Goal: Book appointment/travel/reservation

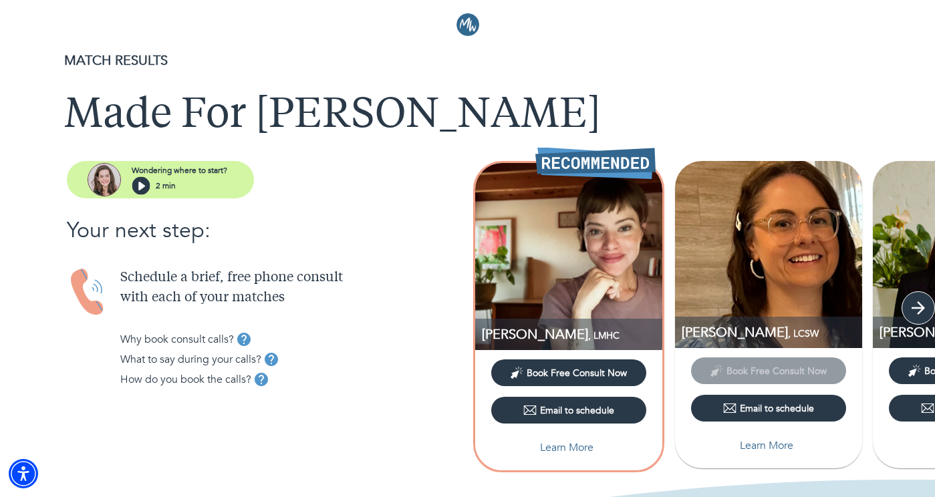
click at [919, 311] on icon "button" at bounding box center [918, 308] width 20 height 20
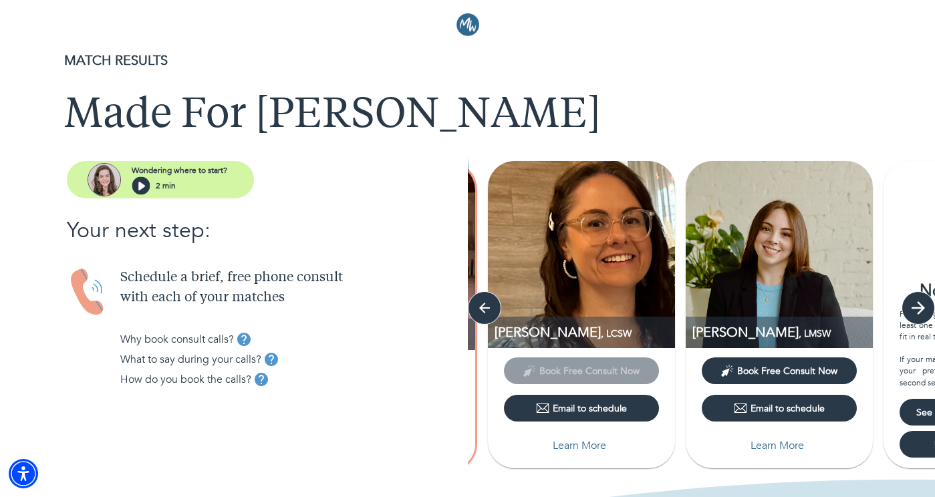
click at [917, 311] on icon "button" at bounding box center [918, 308] width 20 height 20
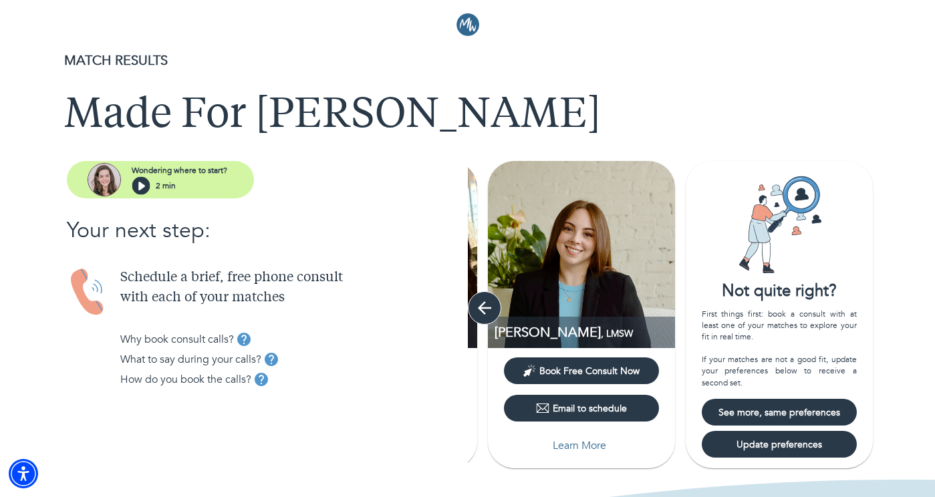
click at [480, 312] on icon "button" at bounding box center [484, 308] width 20 height 20
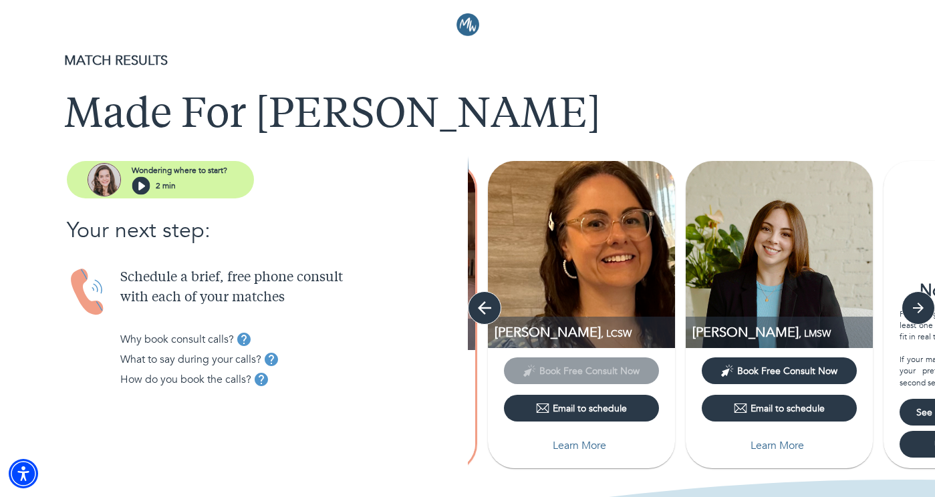
click at [480, 312] on icon "button" at bounding box center [484, 308] width 20 height 20
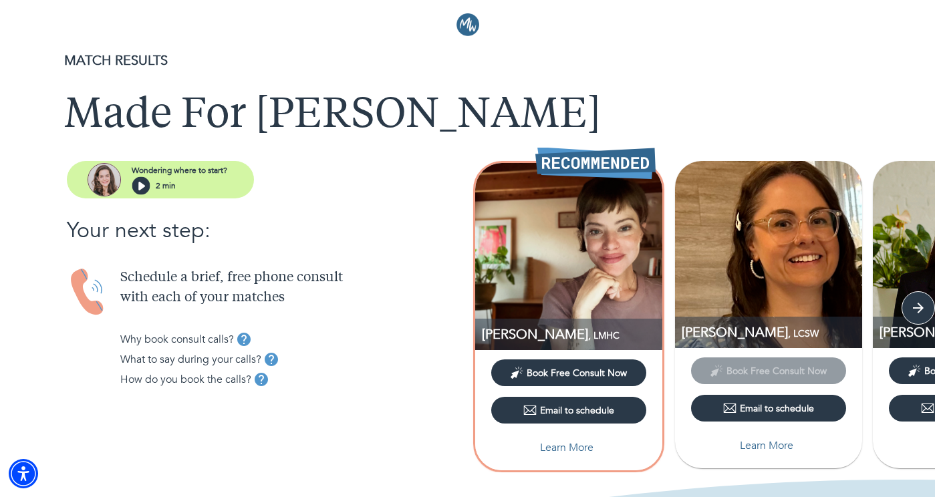
click at [540, 375] on span "Book Free Consult Now" at bounding box center [576, 373] width 100 height 13
click at [603, 380] on button "Book Free Consult Now" at bounding box center [568, 372] width 155 height 27
click at [921, 313] on icon "button" at bounding box center [918, 308] width 20 height 20
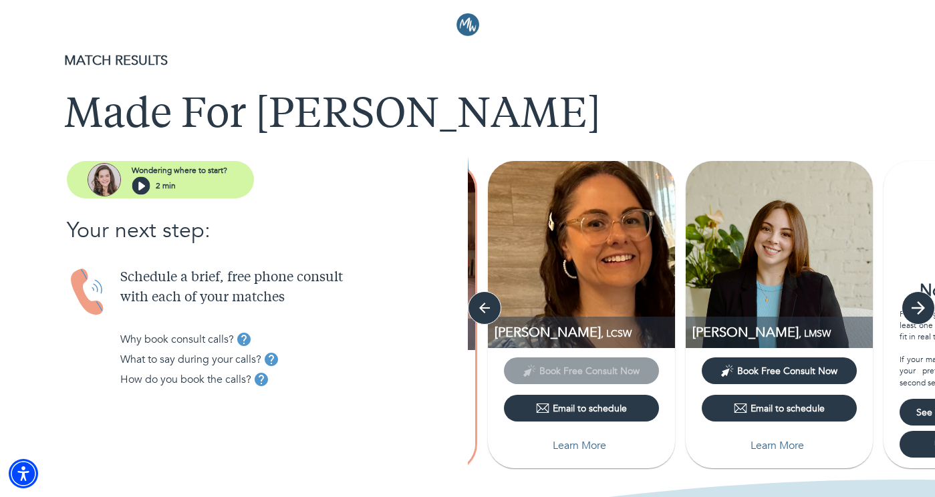
click at [915, 316] on icon "button" at bounding box center [918, 308] width 20 height 20
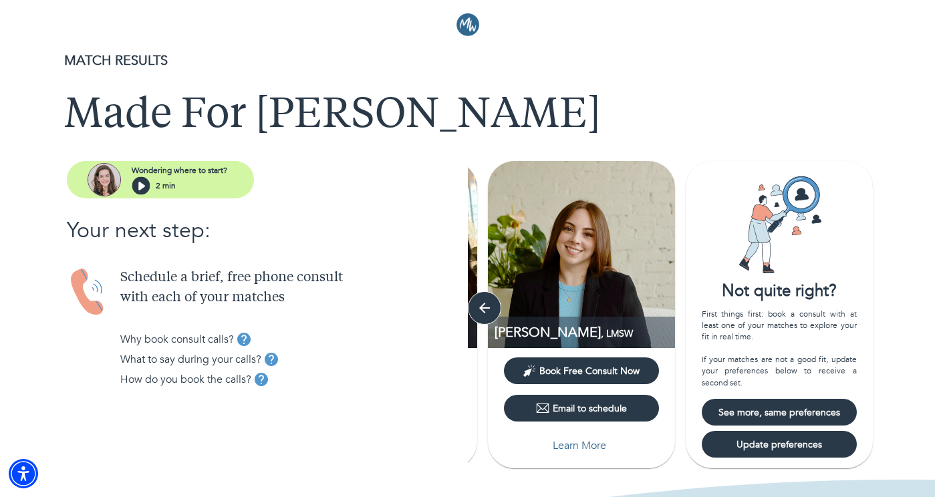
click at [801, 414] on span "See more, same preferences" at bounding box center [779, 412] width 144 height 13
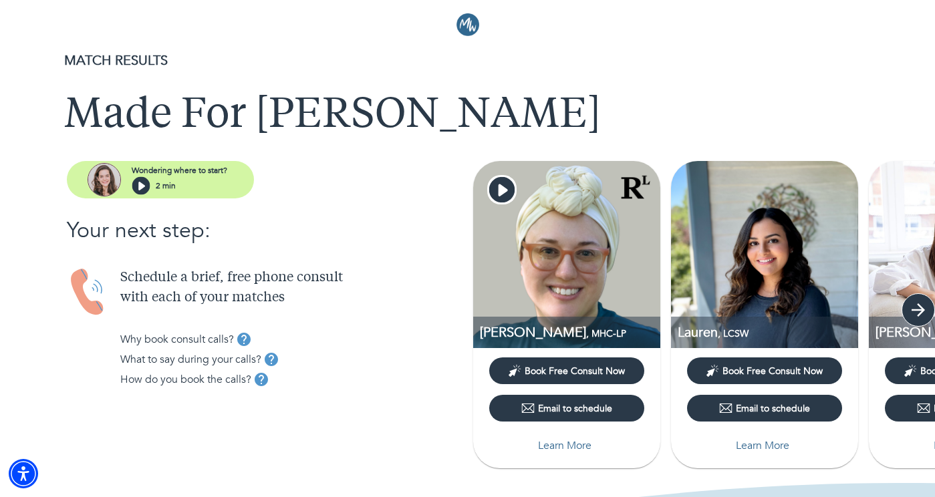
click at [925, 305] on icon "button" at bounding box center [918, 310] width 20 height 20
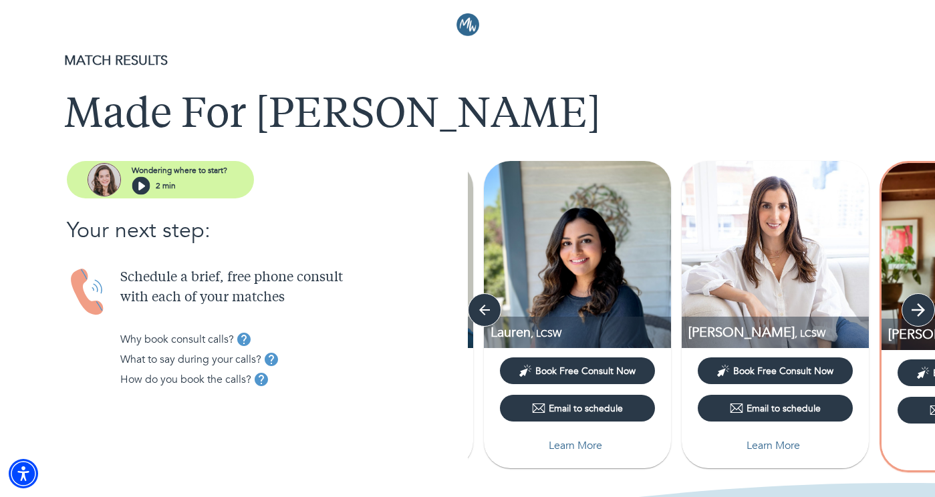
click at [925, 305] on icon "button" at bounding box center [918, 310] width 20 height 20
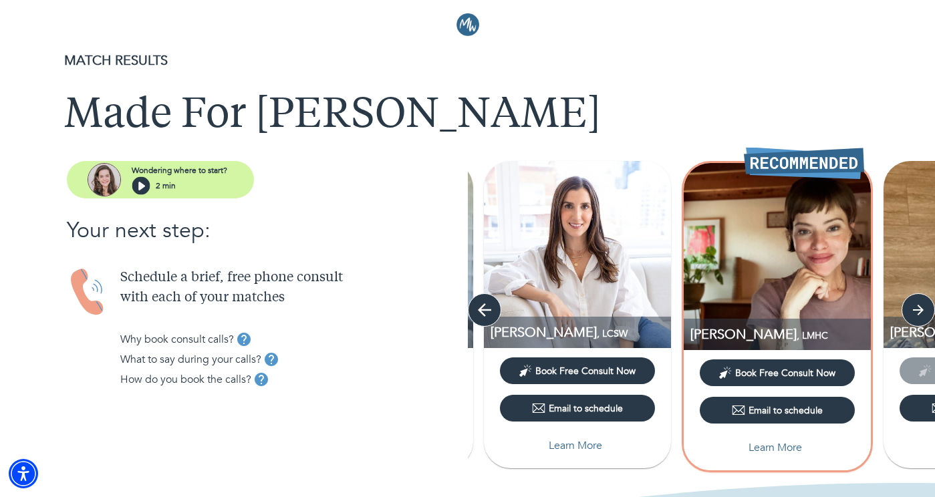
click at [486, 308] on icon "button" at bounding box center [484, 310] width 20 height 20
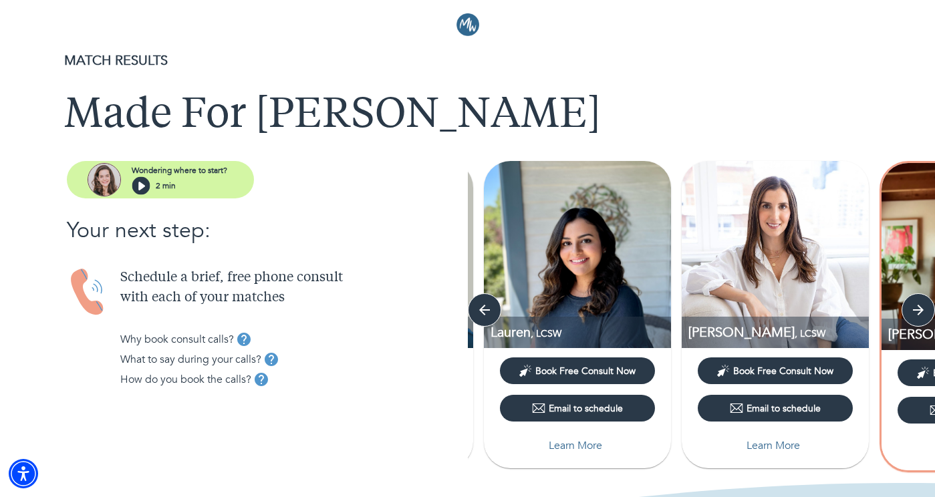
click at [553, 376] on span "Book Free Consult Now" at bounding box center [585, 371] width 100 height 13
click at [472, 299] on button "button" at bounding box center [484, 309] width 33 height 33
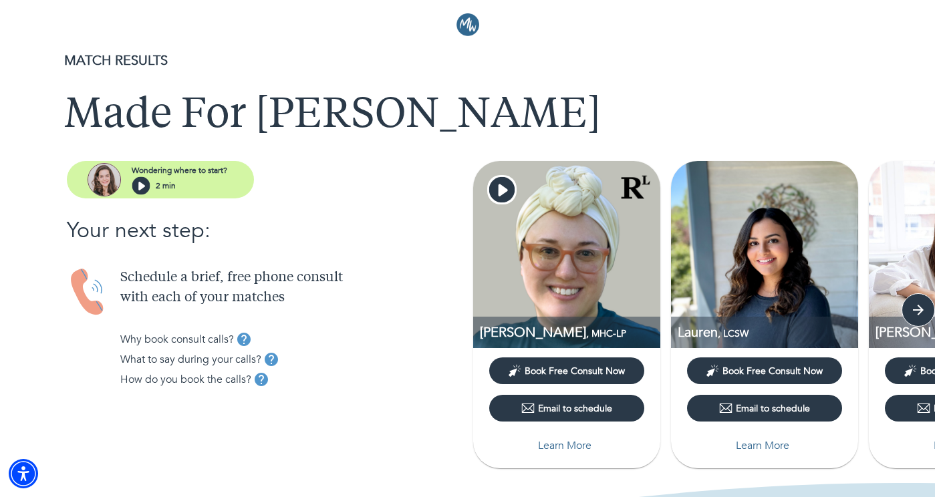
click at [559, 371] on span "Book Free Consult Now" at bounding box center [574, 371] width 100 height 13
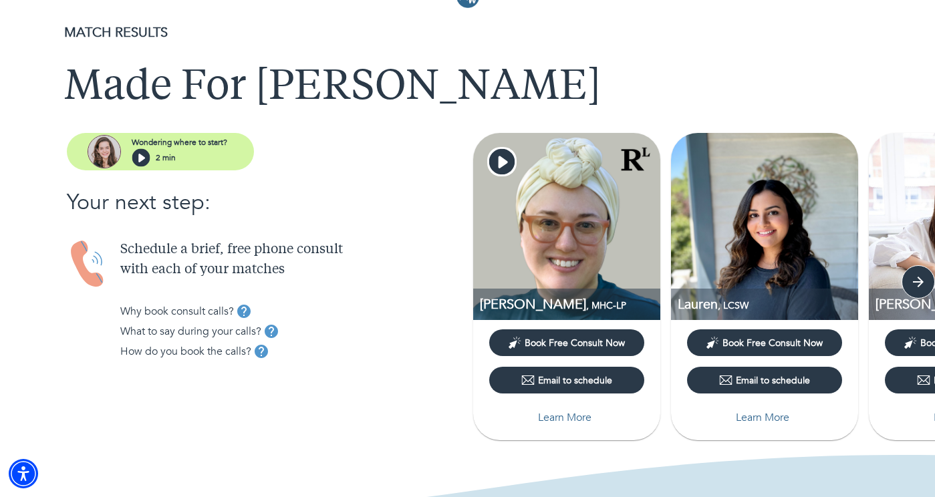
scroll to position [23, 0]
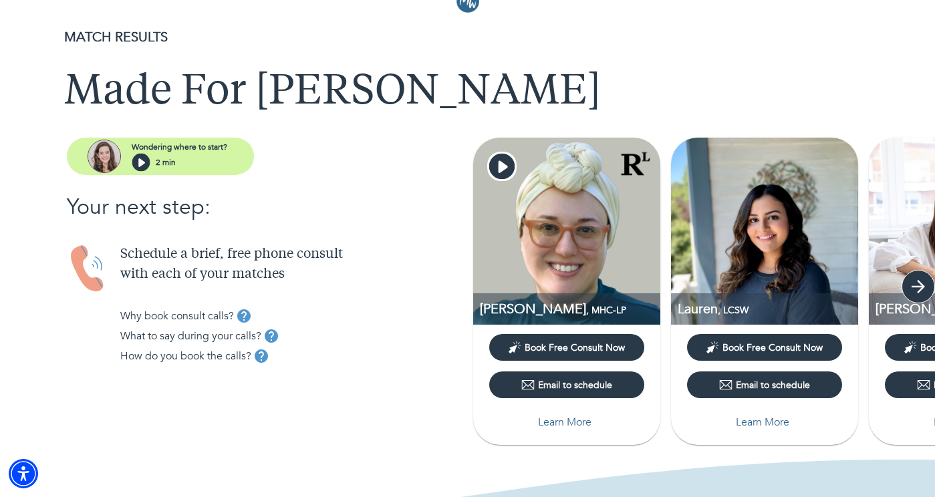
click at [916, 284] on icon "button" at bounding box center [918, 287] width 20 height 20
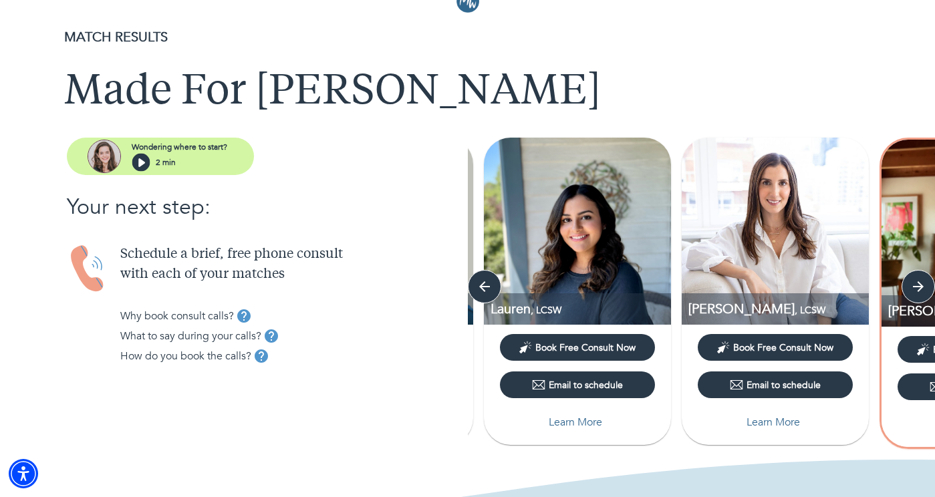
click at [804, 341] on span "Book Free Consult Now" at bounding box center [783, 347] width 100 height 13
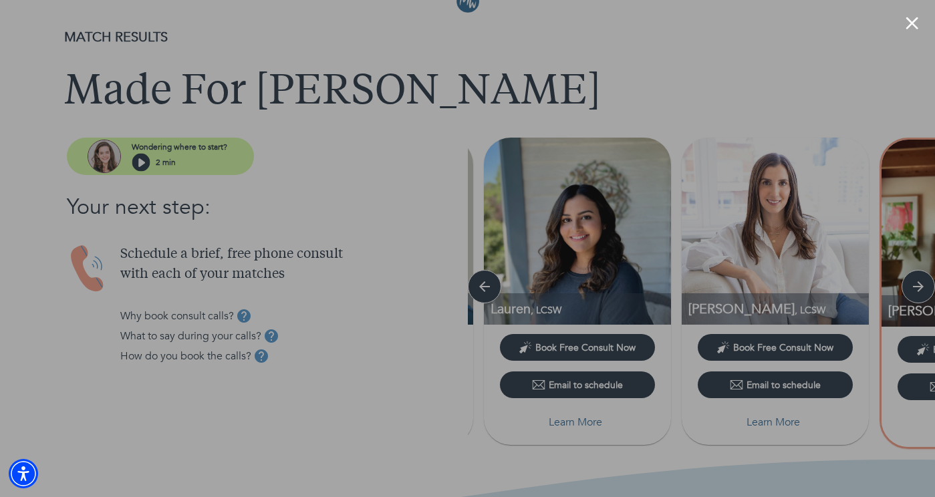
scroll to position [29, 0]
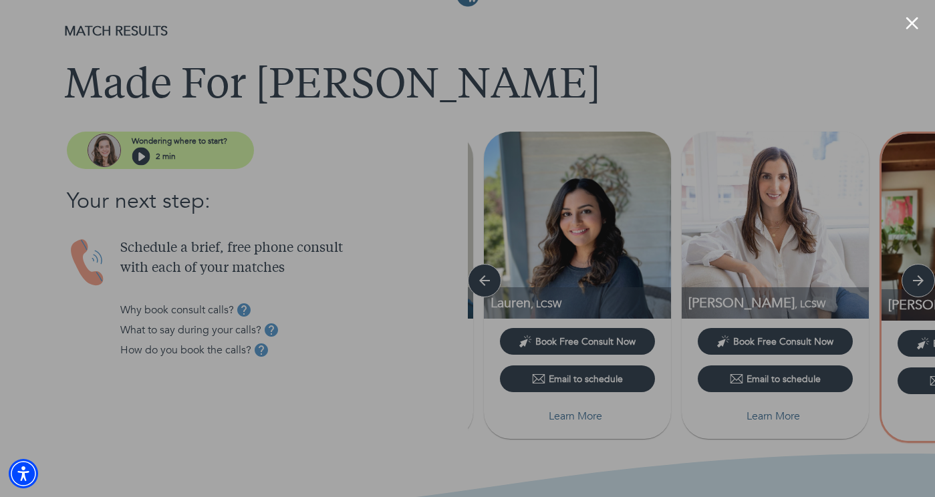
click at [909, 29] on button "Close modal" at bounding box center [911, 23] width 13 height 13
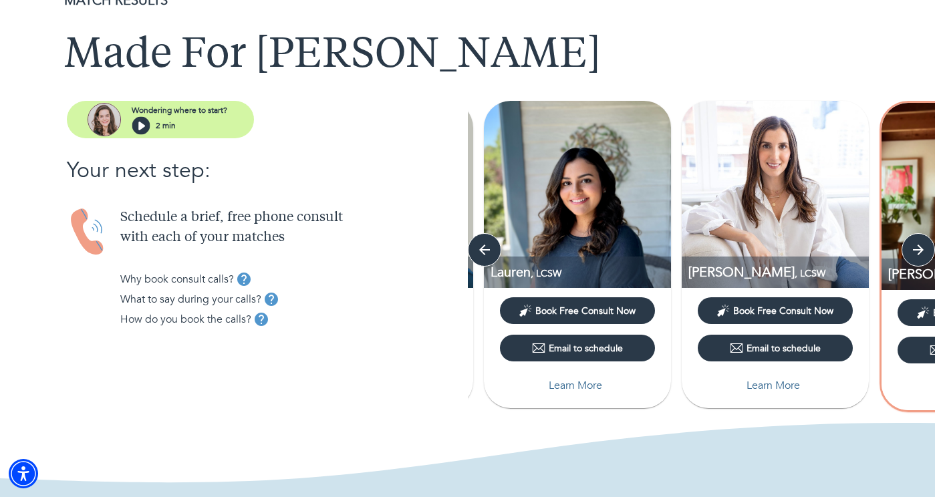
scroll to position [73, 0]
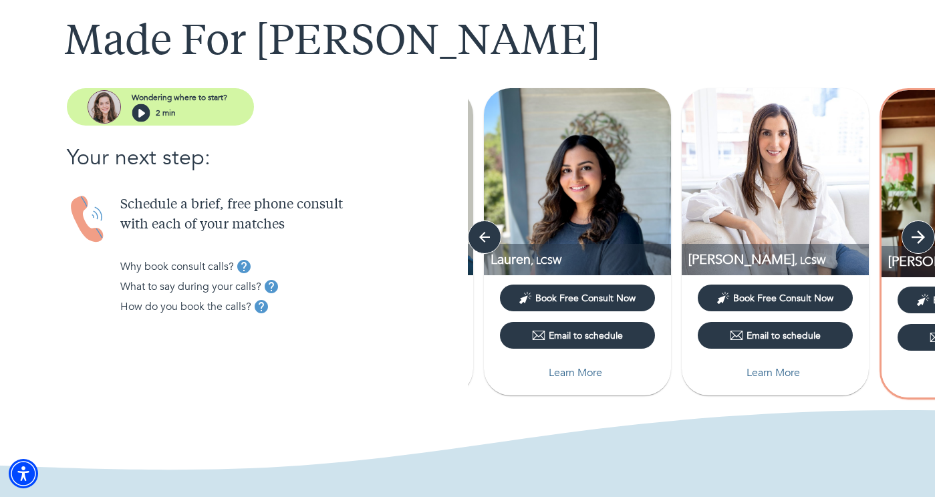
click at [918, 245] on icon "button" at bounding box center [918, 237] width 20 height 20
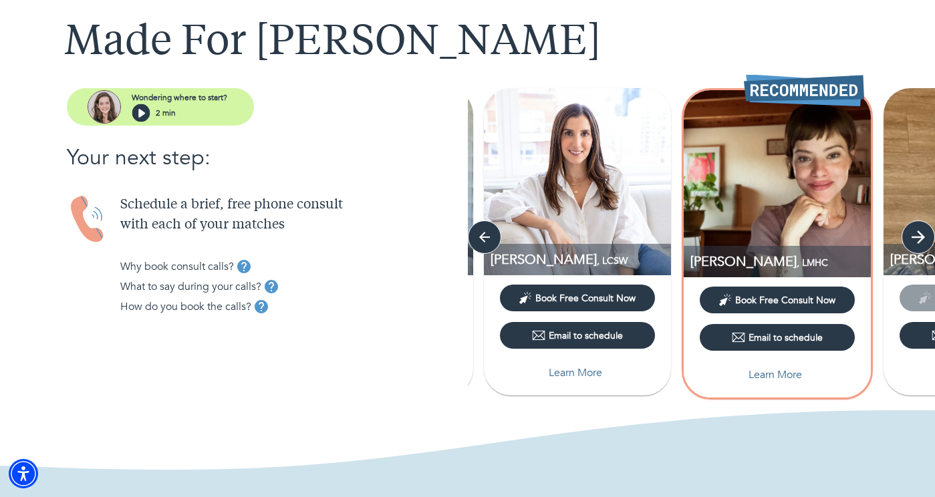
click at [918, 245] on icon "button" at bounding box center [918, 237] width 20 height 20
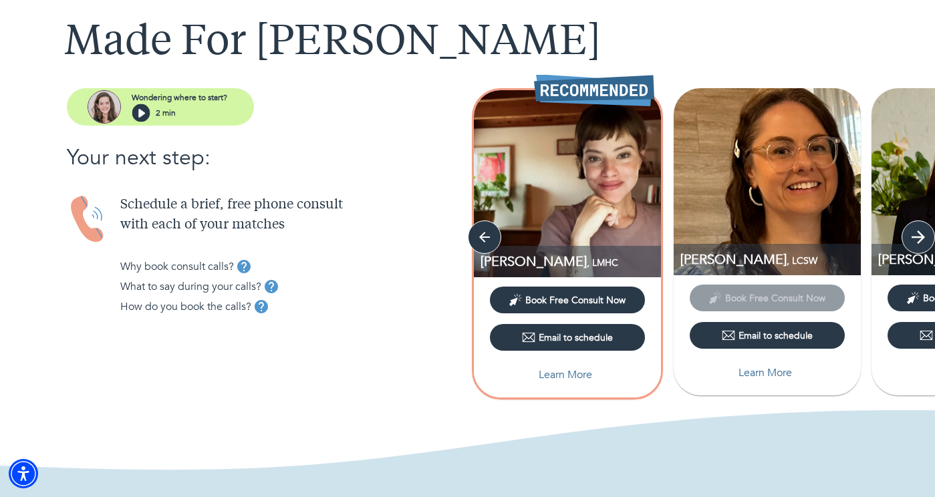
click at [920, 243] on icon "button" at bounding box center [918, 237] width 20 height 20
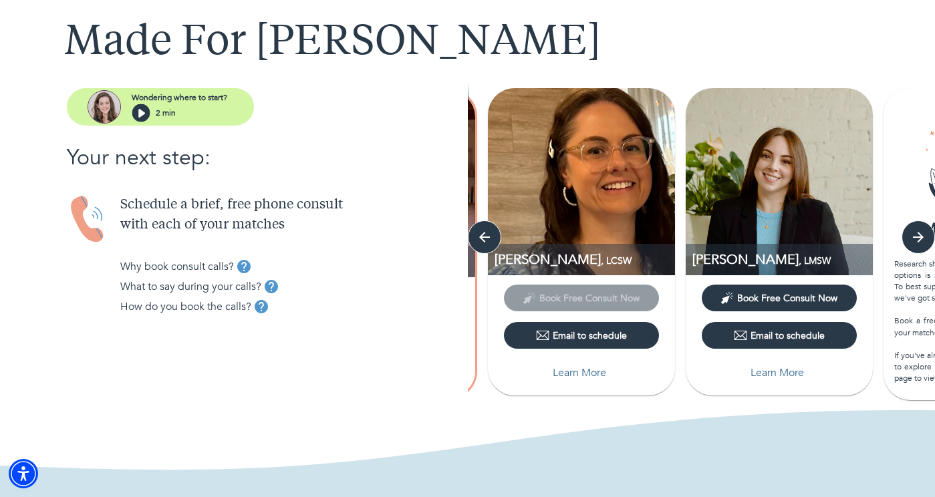
click at [826, 297] on span "Book Free Consult Now" at bounding box center [787, 298] width 100 height 13
